Goal: Find contact information: Find contact information

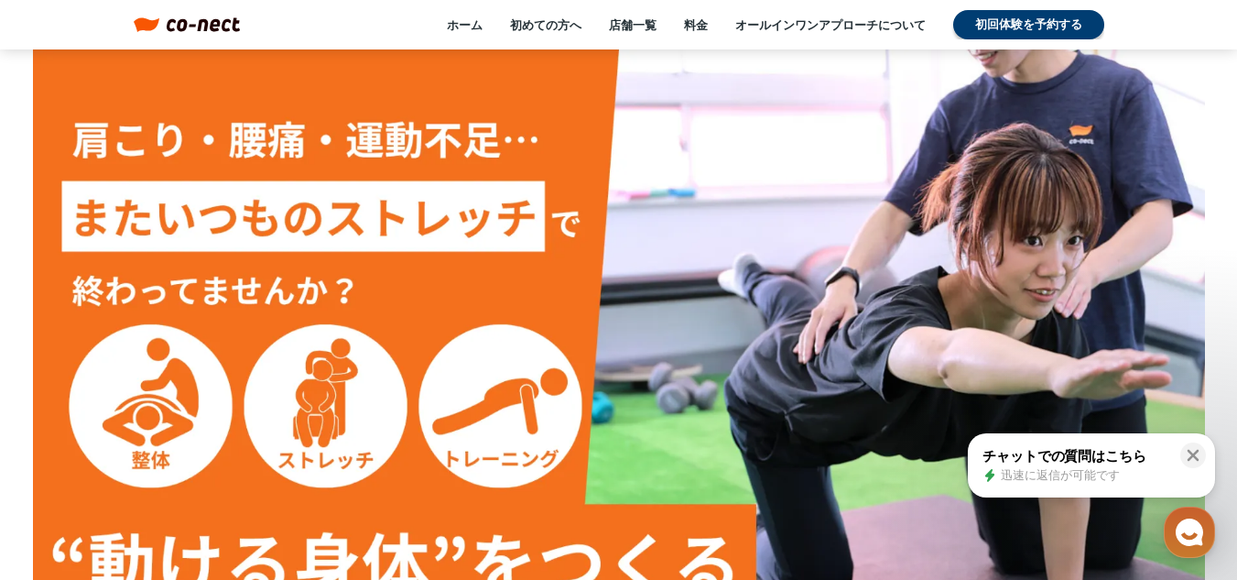
scroll to position [12136, 0]
